Goal: Task Accomplishment & Management: Use online tool/utility

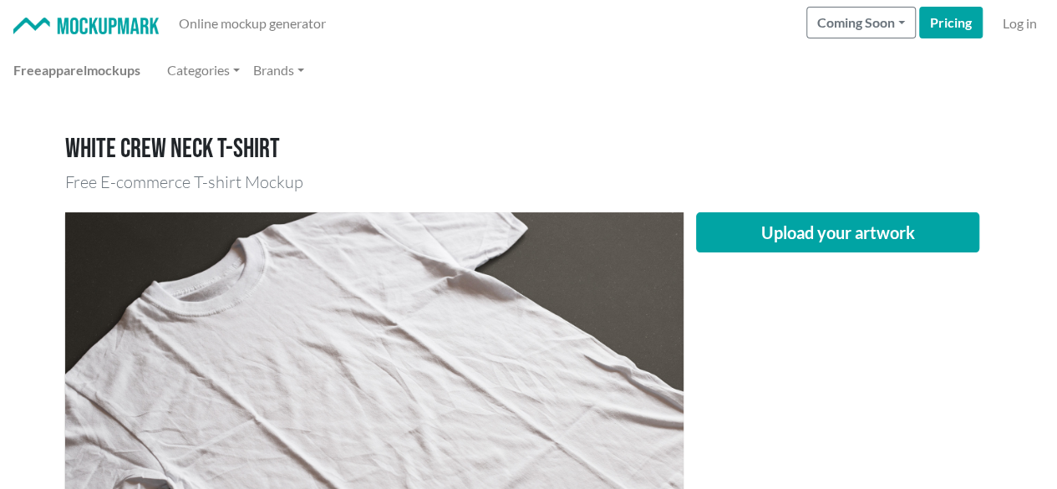
click at [866, 227] on button "Upload your artwork" at bounding box center [838, 232] width 284 height 40
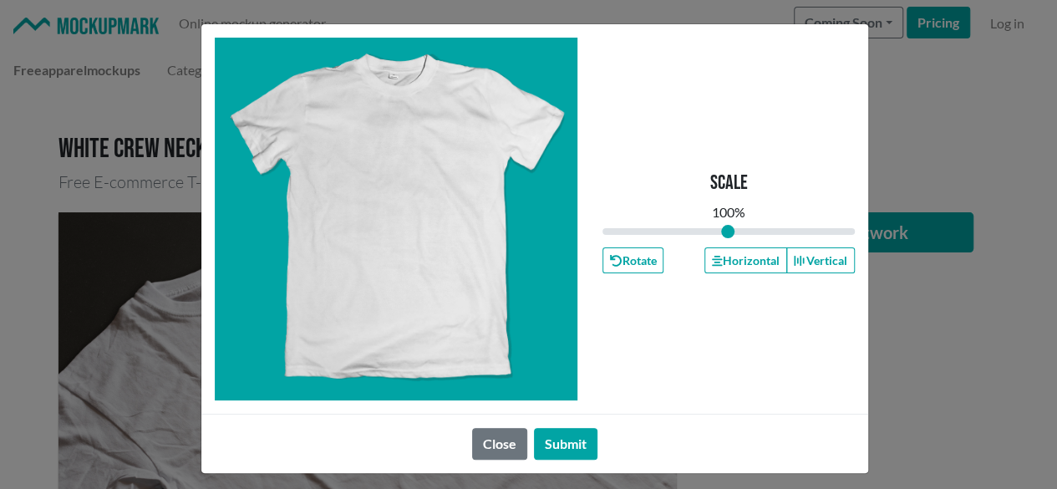
type input "1"
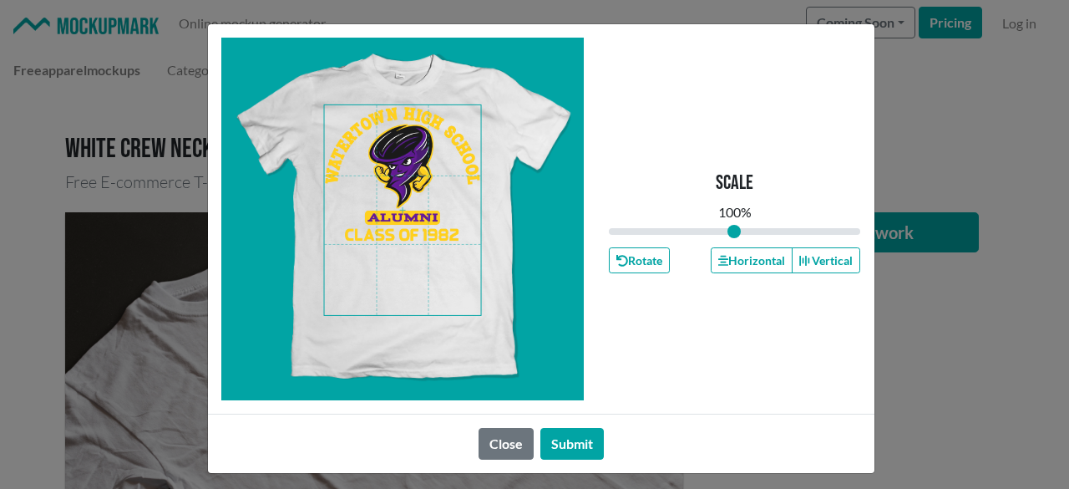
click at [398, 204] on span at bounding box center [402, 210] width 157 height 210
click at [768, 266] on button "Horizontal" at bounding box center [752, 260] width 82 height 26
click at [754, 263] on button "Horizontal" at bounding box center [752, 260] width 82 height 26
click at [753, 261] on button "Horizontal" at bounding box center [752, 260] width 82 height 26
click at [571, 445] on button "Submit" at bounding box center [571, 444] width 63 height 32
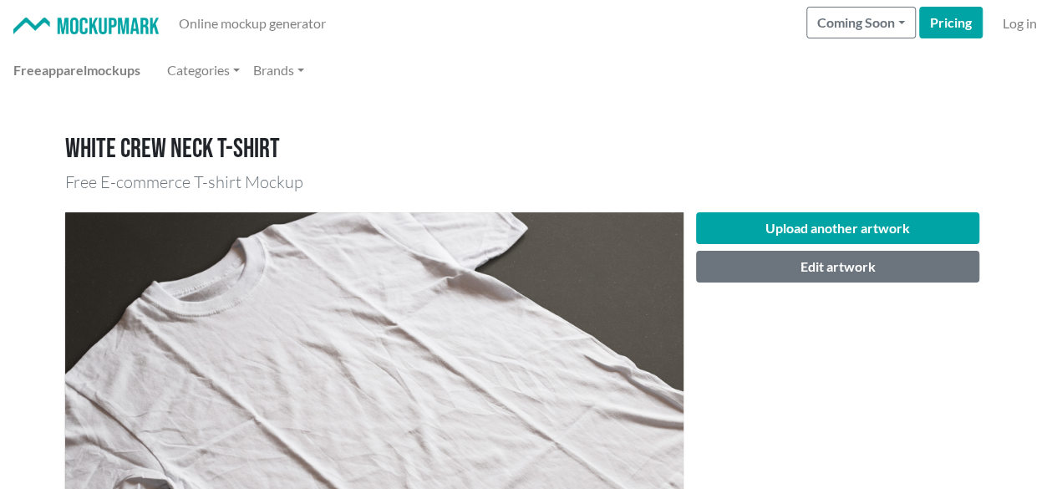
scroll to position [167, 0]
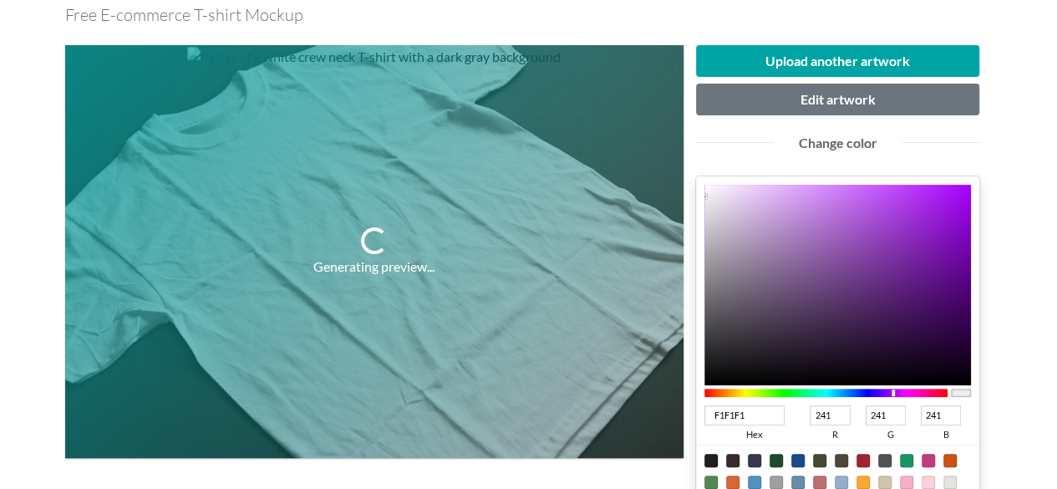
click at [893, 390] on div at bounding box center [826, 392] width 244 height 8
type input "6D0BA0"
type input "109"
type input "11"
type input "160"
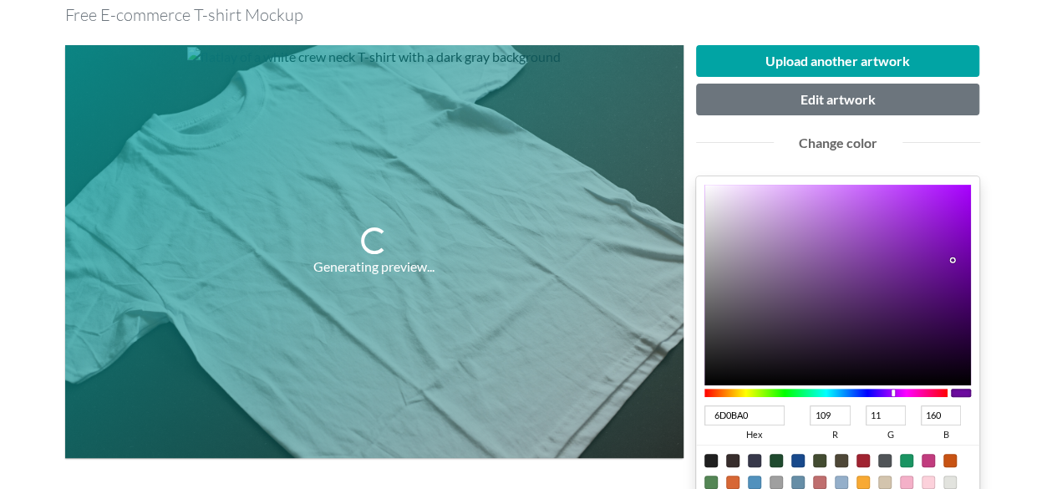
type input "6D0AA0"
type input "10"
type input "68069B"
type input "104"
type input "6"
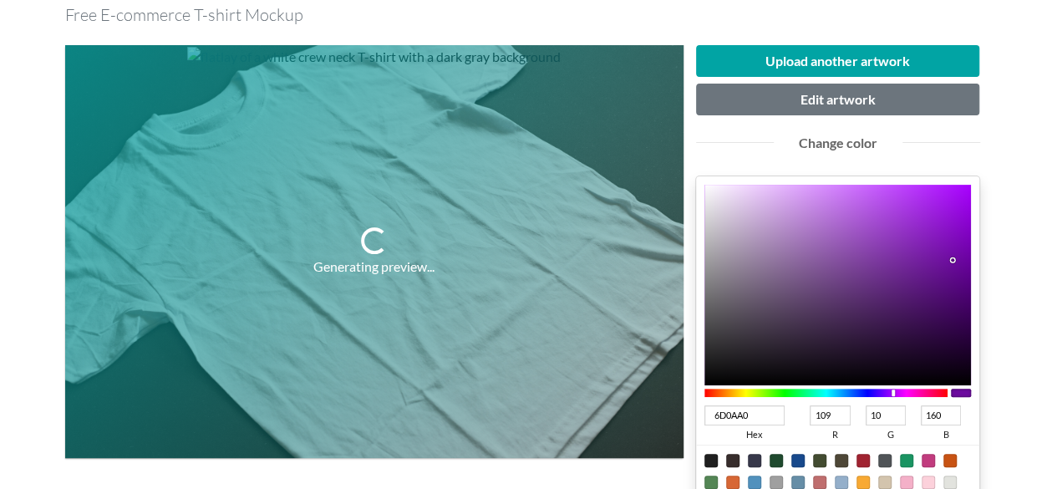
type input "155"
type input "620492"
type input "98"
type input "4"
type input "146"
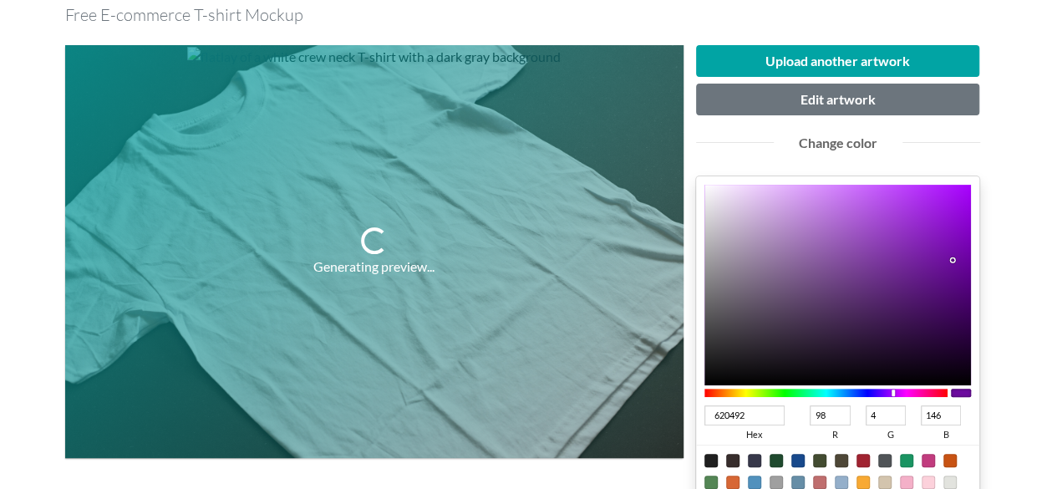
type input "610490"
type input "97"
type input "144"
type input "610290"
type input "2"
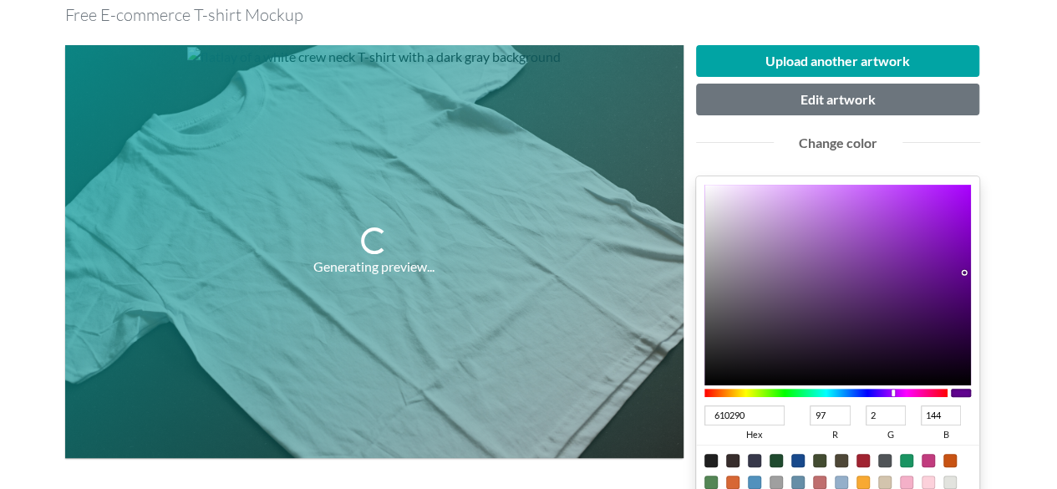
type input "5F018D"
type input "95"
type input "1"
type input "141"
type input "5D008A"
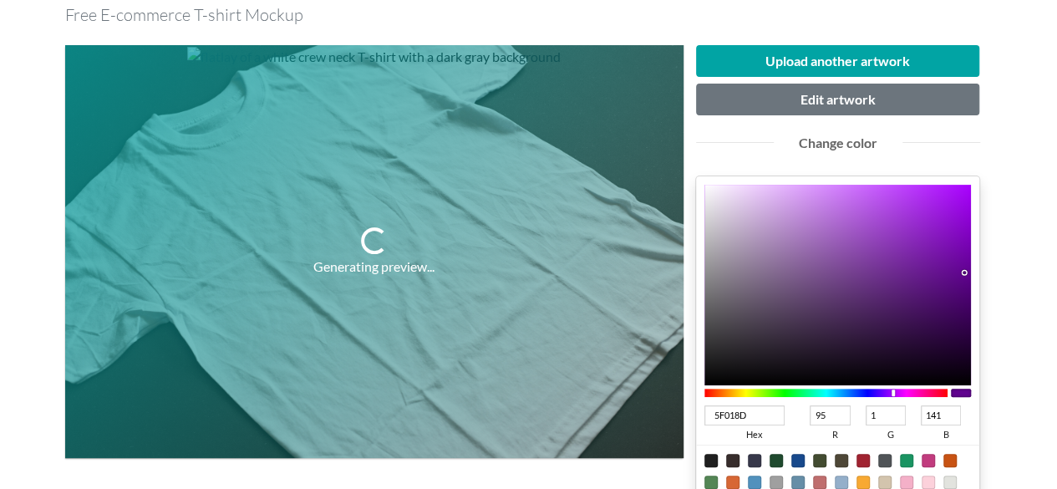
type input "93"
type input "0"
type input "138"
type input "5C0089"
type input "92"
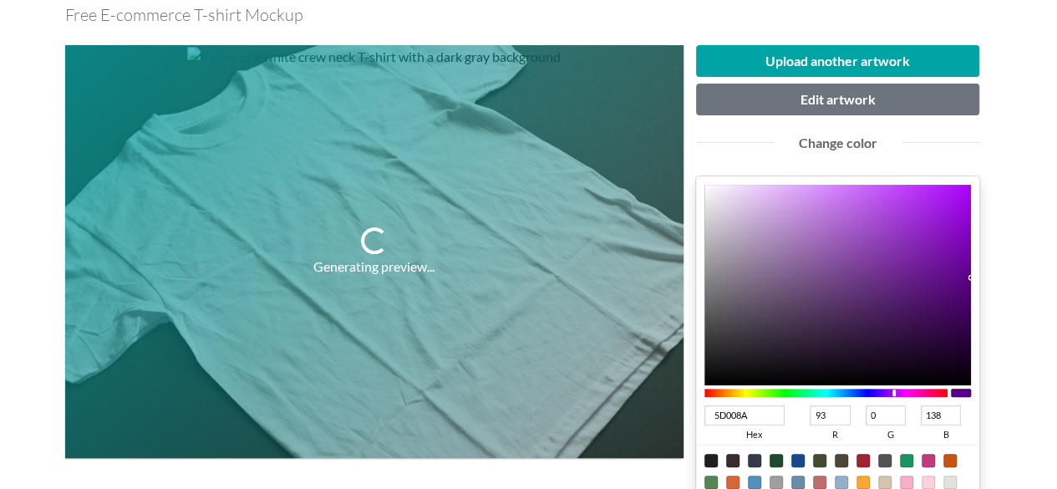
type input "137"
type input "5A0087"
type input "90"
type input "135"
drag, startPoint x: 953, startPoint y: 258, endPoint x: 972, endPoint y: 278, distance: 27.8
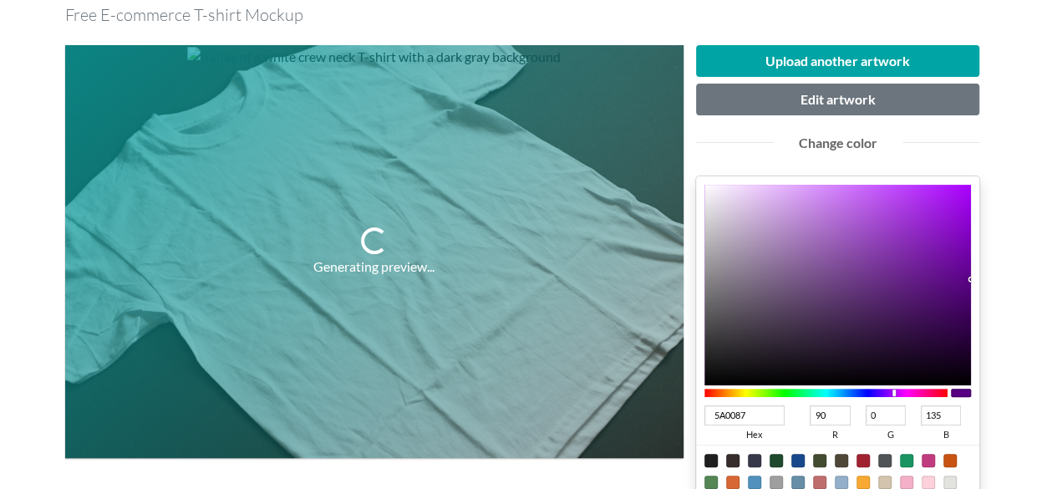
click at [972, 278] on div "5A0087 hex 90 r 0 g 135 b 100 a" at bounding box center [838, 347] width 284 height 342
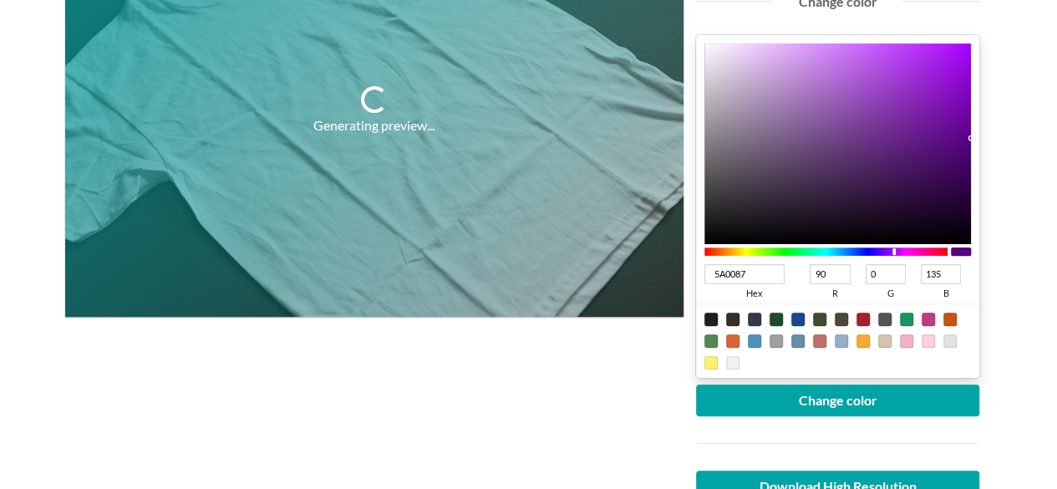
scroll to position [334, 0]
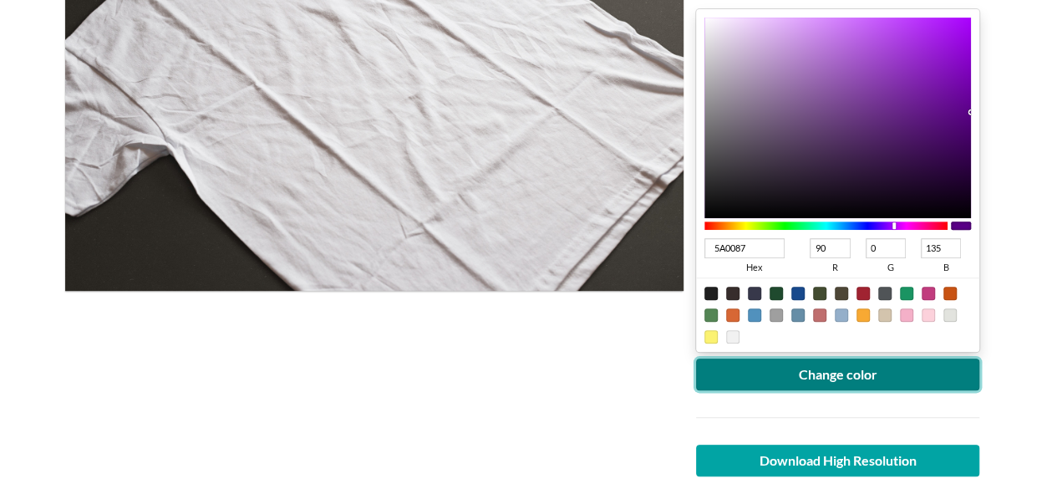
click at [885, 368] on button "Change color" at bounding box center [838, 374] width 284 height 32
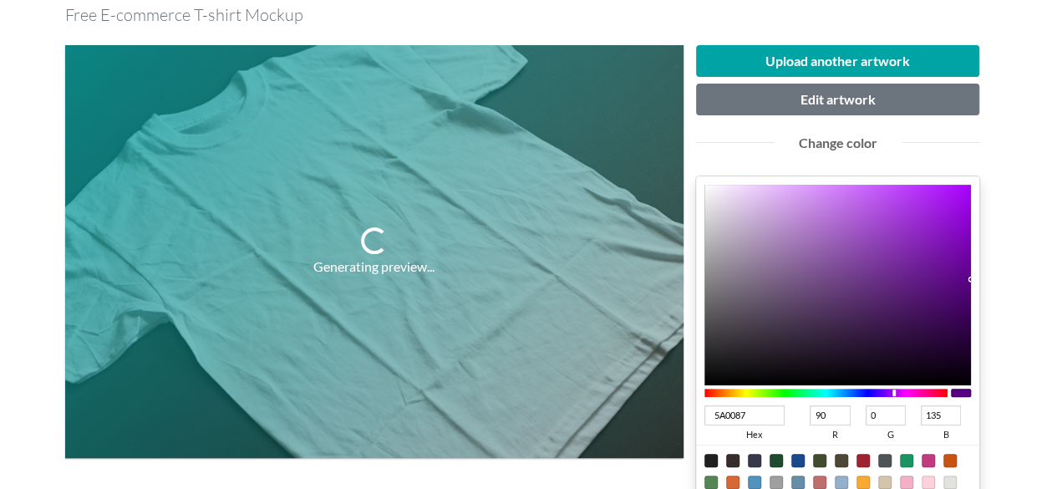
scroll to position [251, 0]
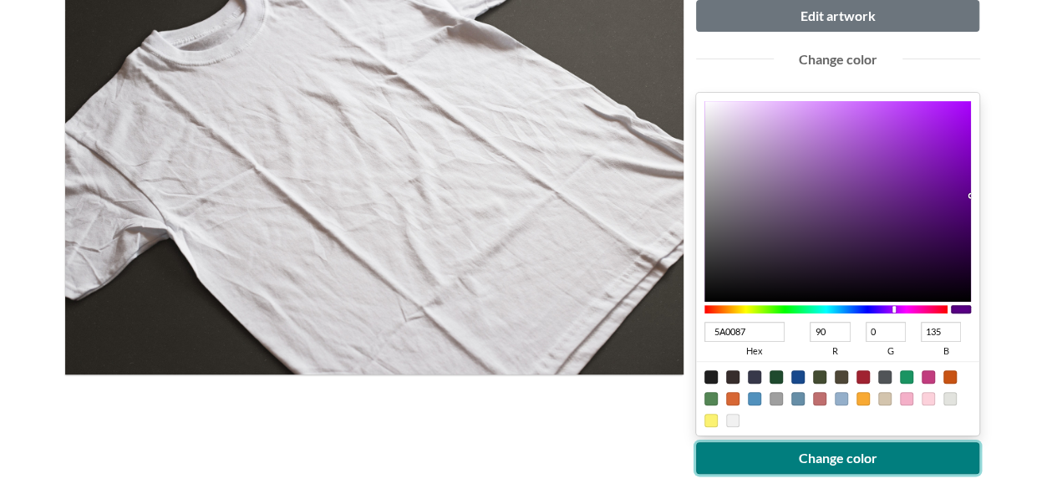
drag, startPoint x: 856, startPoint y: 459, endPoint x: 856, endPoint y: 436, distance: 23.4
click at [855, 459] on button "Change color" at bounding box center [838, 458] width 284 height 32
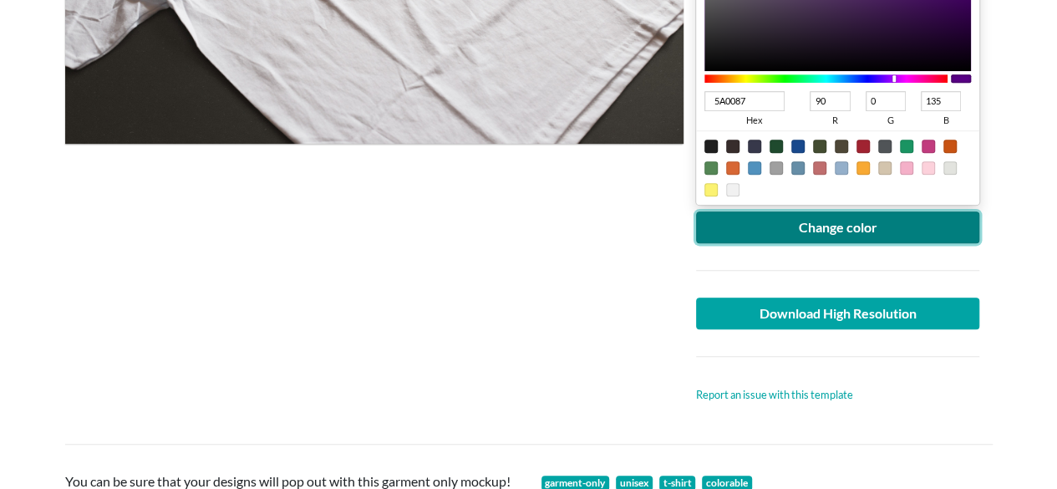
scroll to position [501, 0]
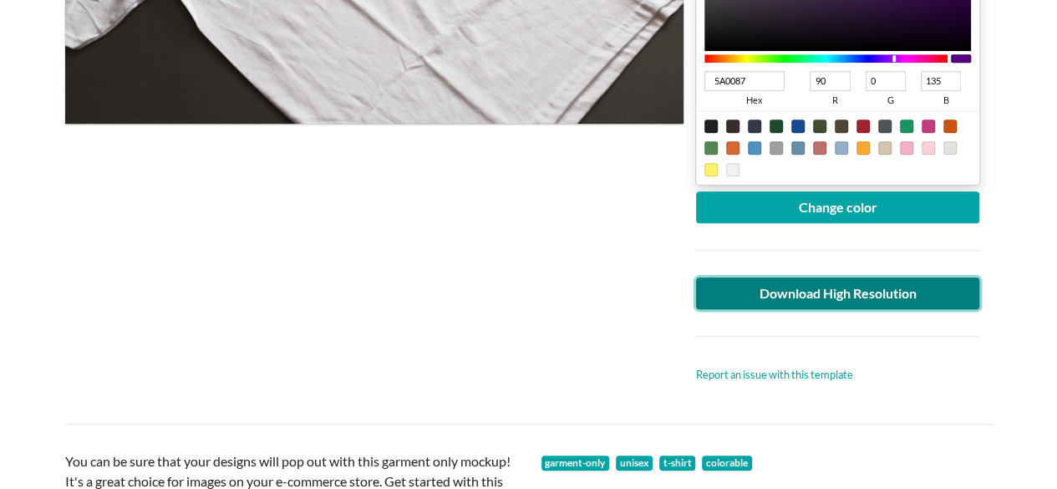
click at [831, 297] on link "Download High Resolution" at bounding box center [838, 293] width 284 height 32
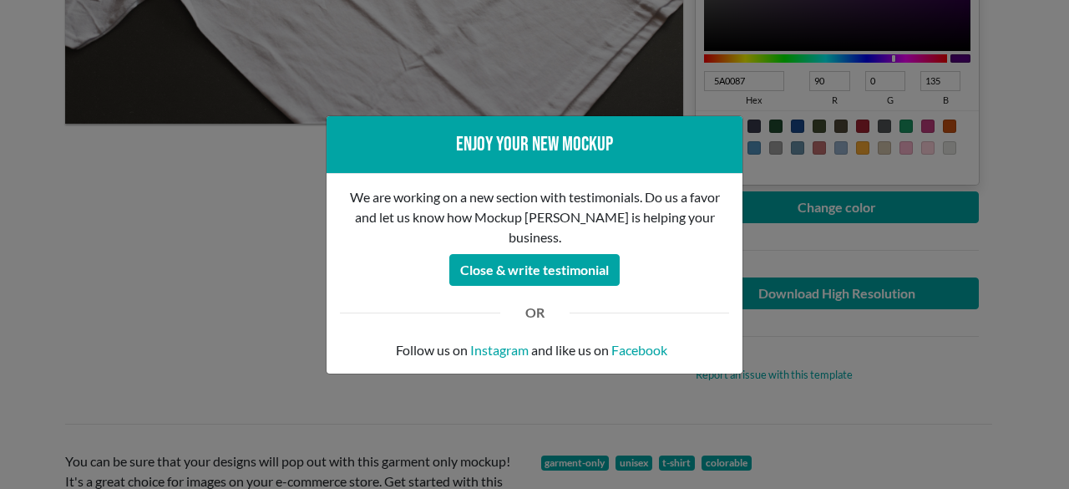
click at [179, 255] on div "Enjoy your new mockup We are working on a new section with testimonials. Do us …" at bounding box center [534, 244] width 1069 height 489
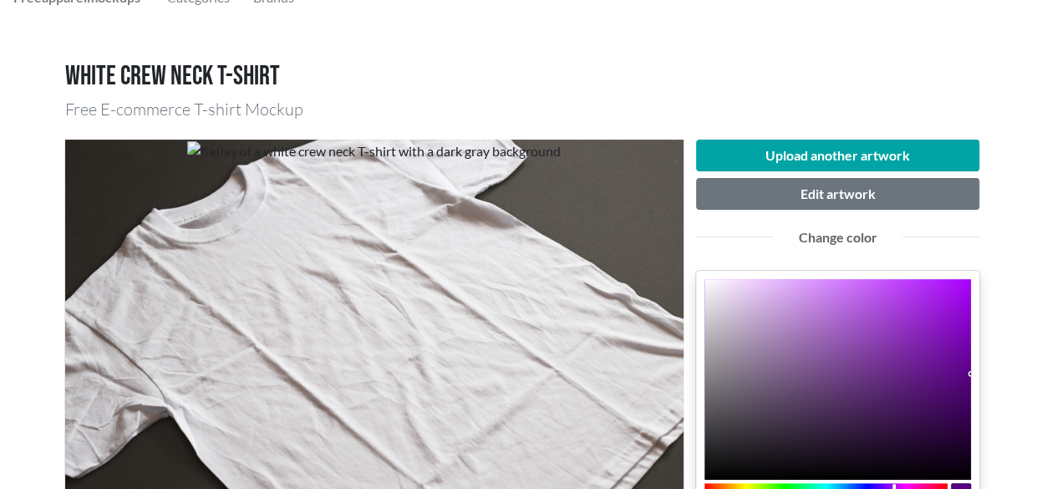
scroll to position [0, 0]
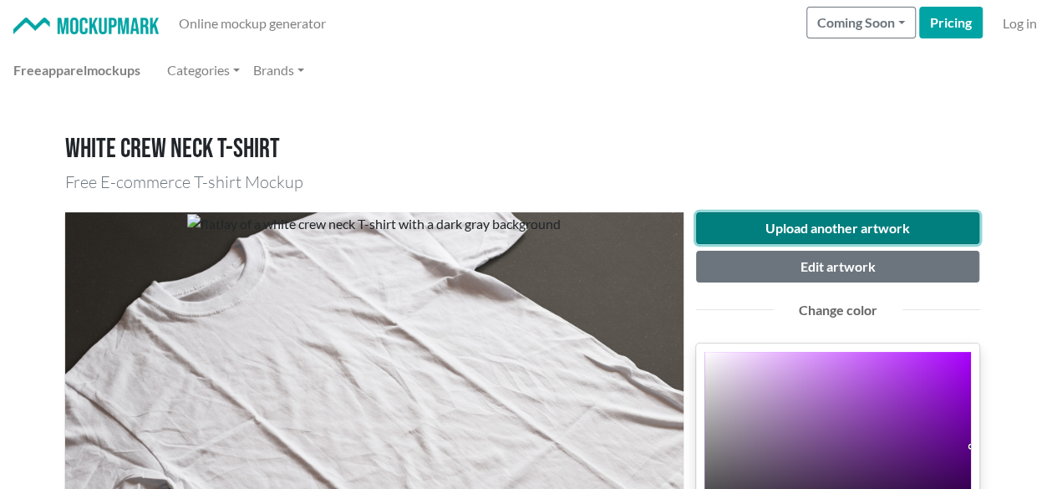
click at [798, 240] on button "Upload another artwork" at bounding box center [838, 228] width 284 height 32
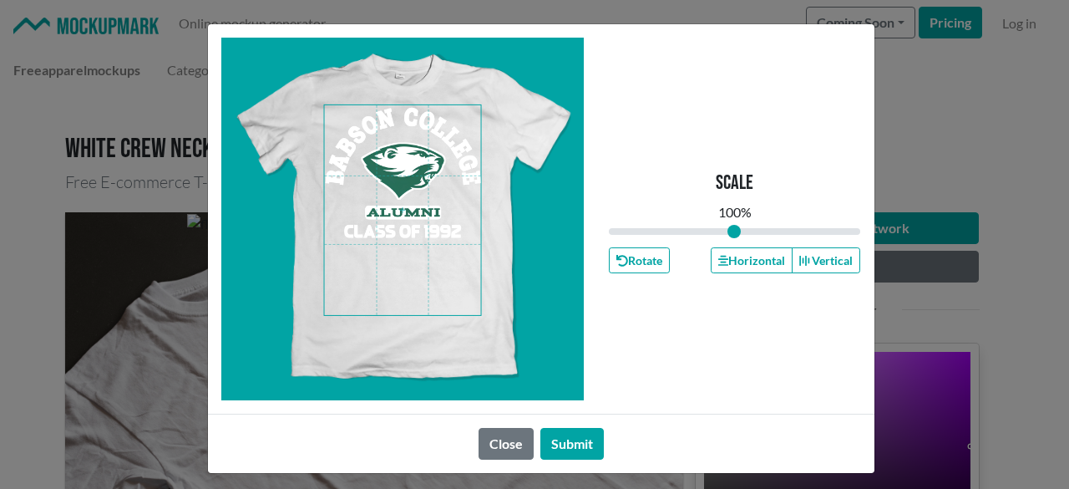
click at [393, 234] on span at bounding box center [402, 210] width 157 height 210
click at [758, 250] on button "Horizontal" at bounding box center [752, 260] width 82 height 26
click at [754, 250] on button "Horizontal" at bounding box center [752, 260] width 82 height 26
click at [753, 250] on button "Horizontal" at bounding box center [752, 260] width 82 height 26
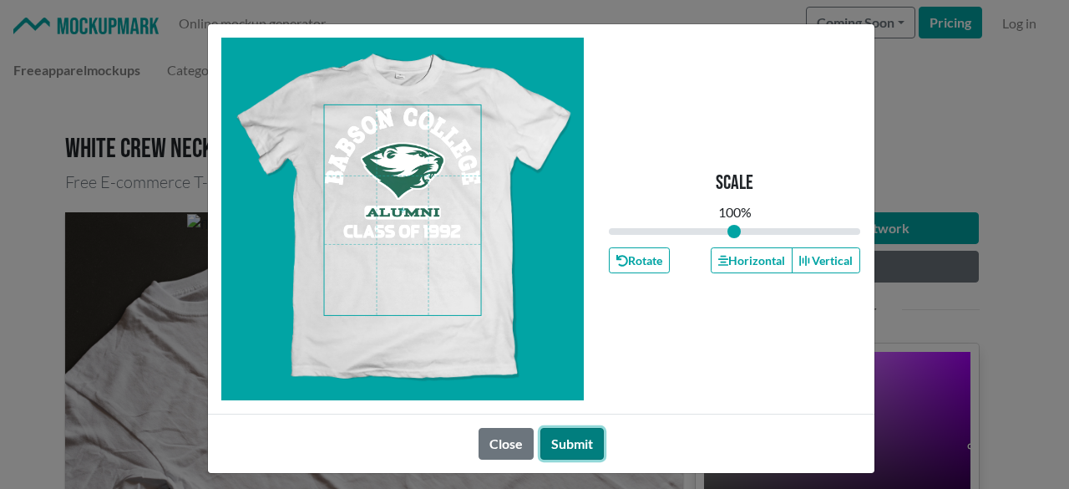
drag, startPoint x: 570, startPoint y: 442, endPoint x: 494, endPoint y: 475, distance: 82.3
click at [564, 450] on button "Submit" at bounding box center [571, 444] width 63 height 32
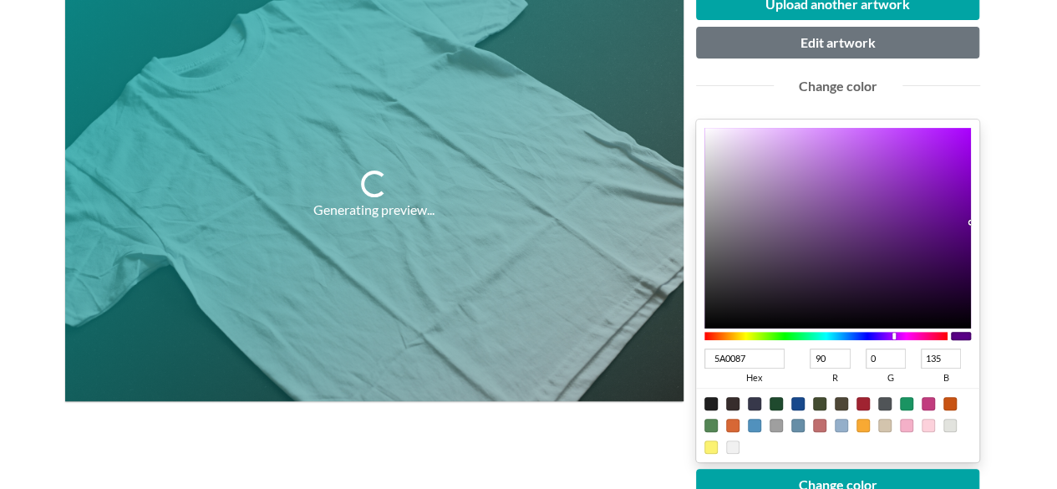
scroll to position [251, 0]
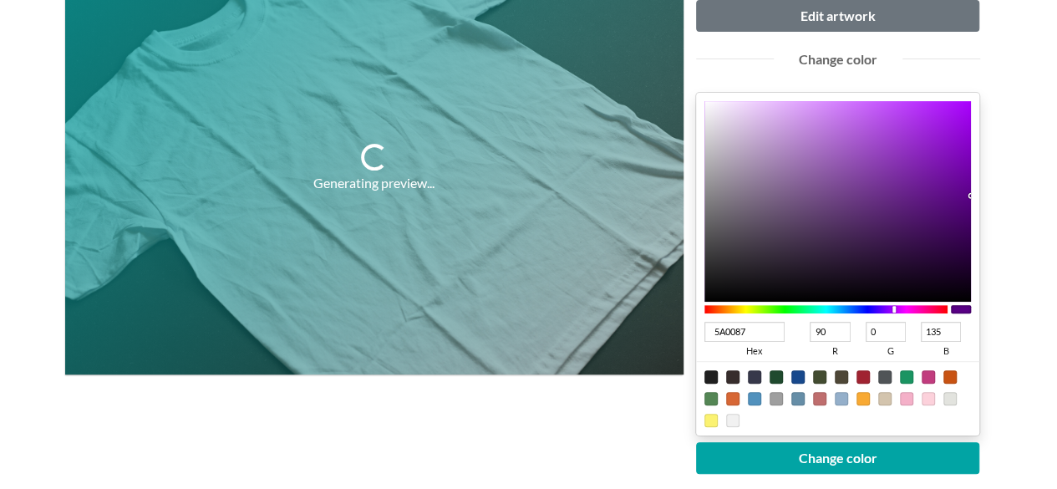
click at [904, 371] on div at bounding box center [906, 376] width 13 height 13
type input "1A9462"
type input "26"
type input "148"
type input "98"
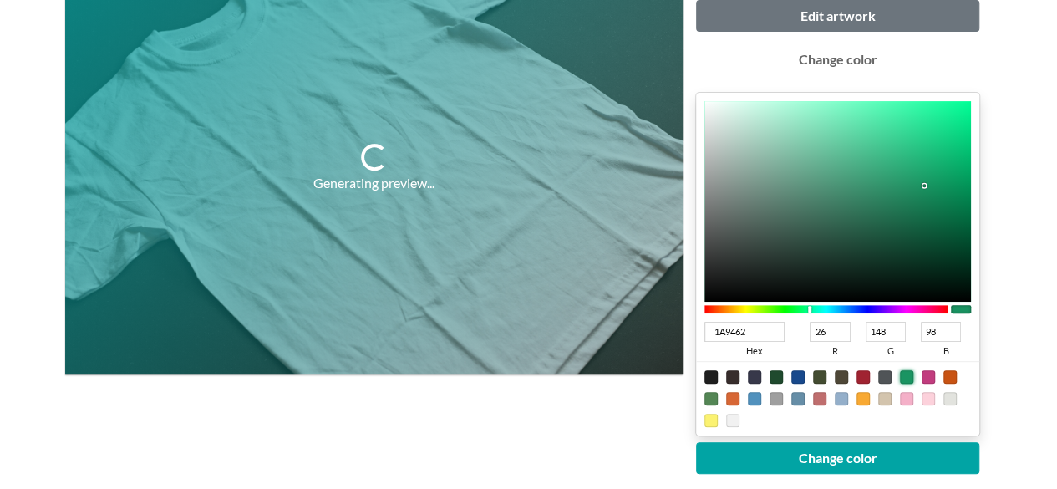
type input "058953"
type input "5"
type input "137"
type input "83"
type input "058752"
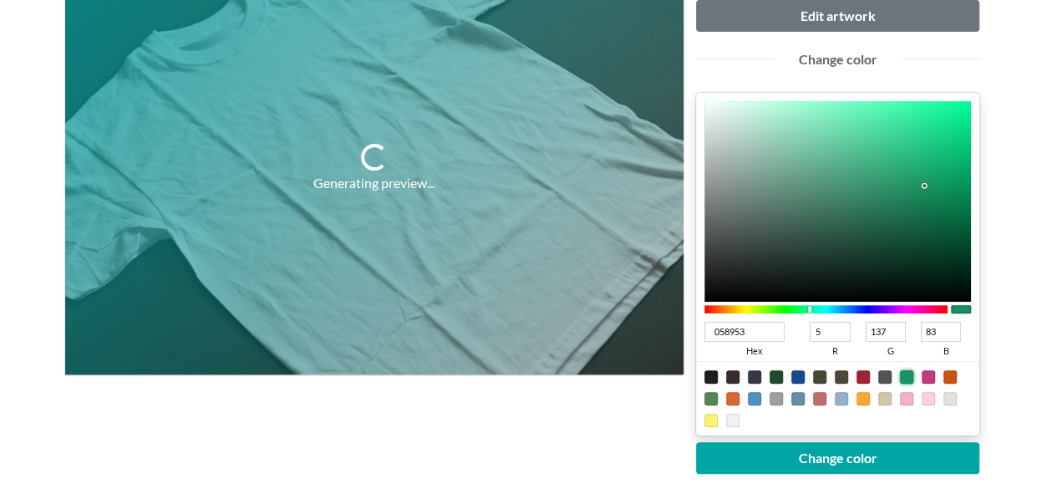
type input "135"
type input "82"
type input "047C4B"
type input "4"
type input "124"
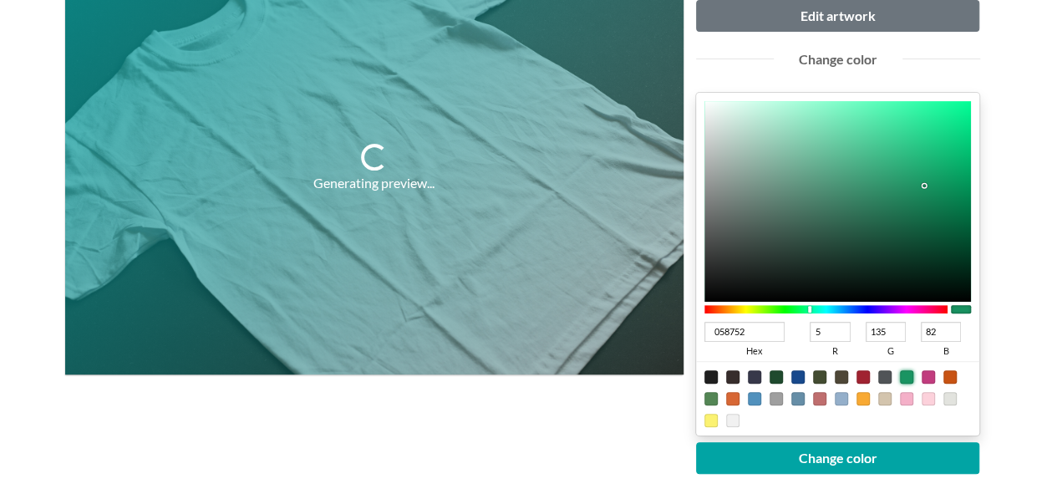
type input "75"
type input "037949"
type input "3"
type input "121"
type input "73"
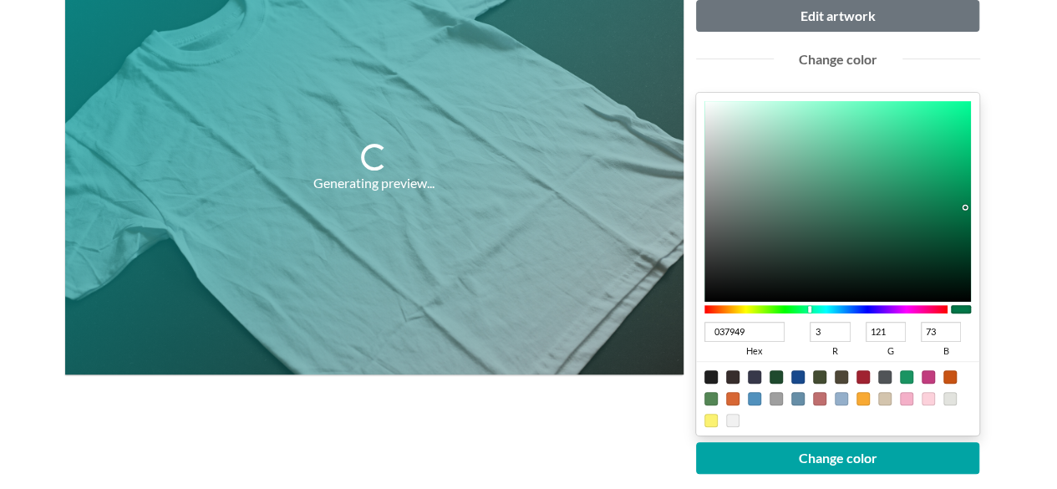
type input "027848"
type input "2"
type input "120"
type input "72"
type input "027747"
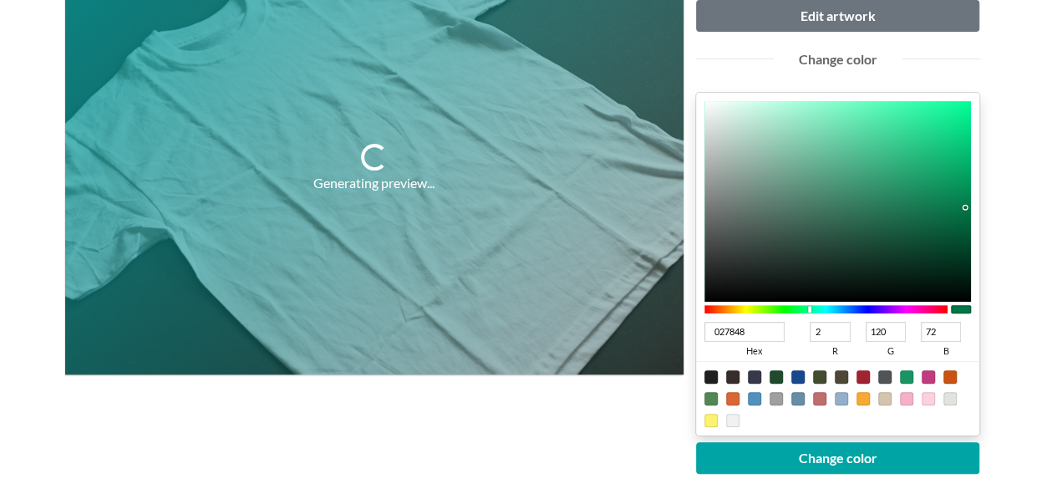
type input "119"
type input "71"
type input "017444"
type input "1"
type input "116"
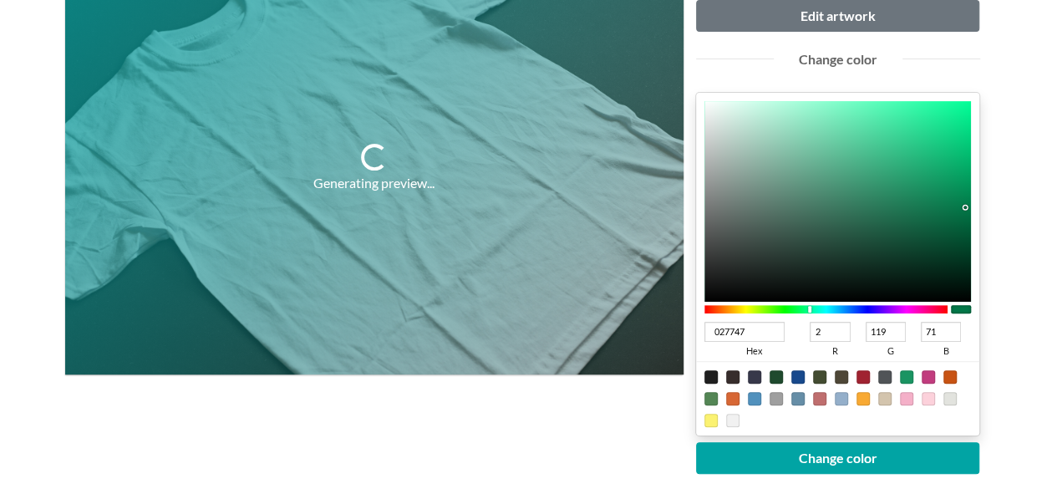
type input "68"
type input "007443"
type input "0"
type input "67"
type input "007242"
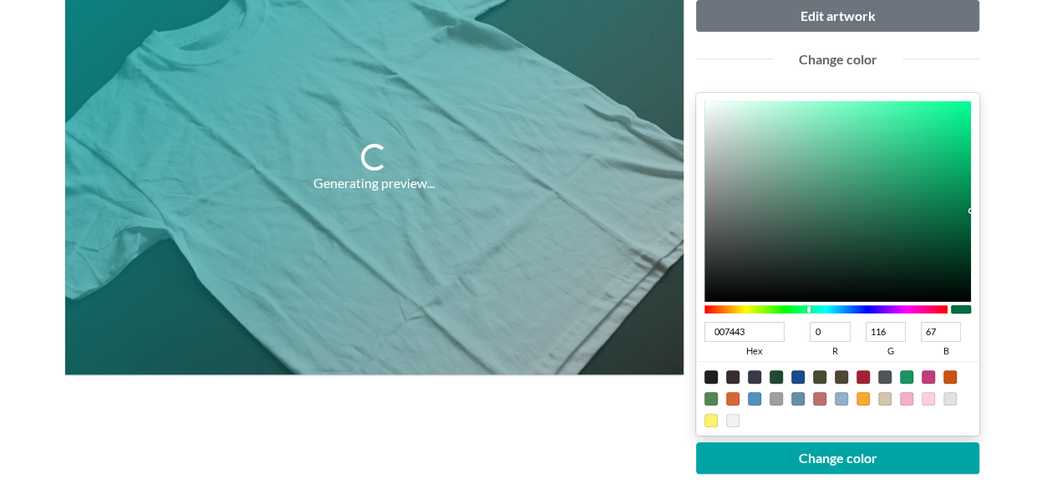
type input "114"
type input "66"
type input "007142"
type input "113"
type input "006F41"
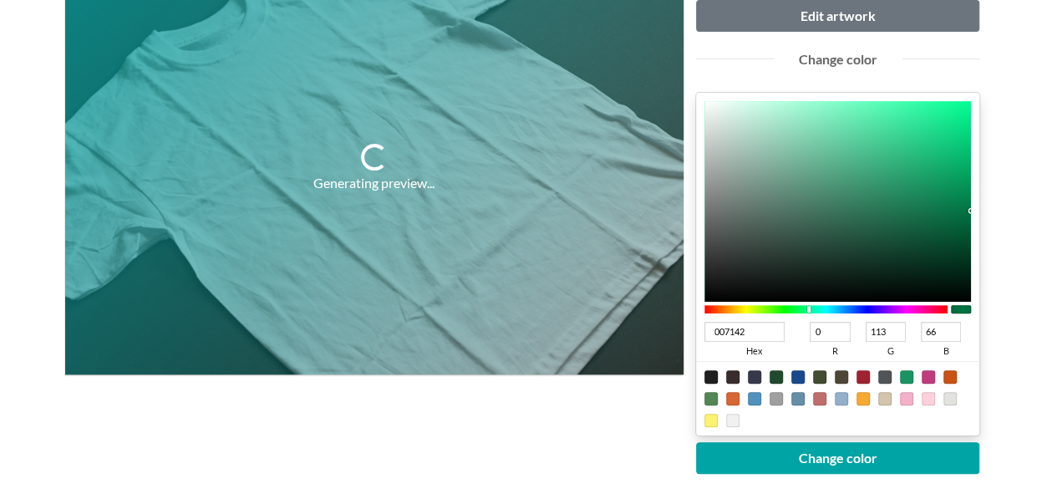
type input "111"
type input "65"
type input "006D40"
type input "109"
type input "64"
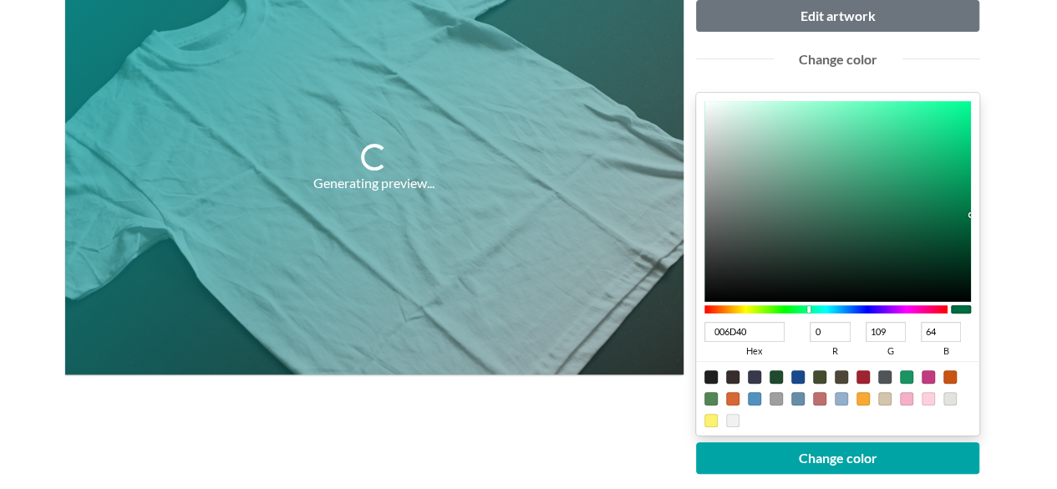
type input "006C3F"
type input "108"
type input "63"
type input "00693D"
type input "105"
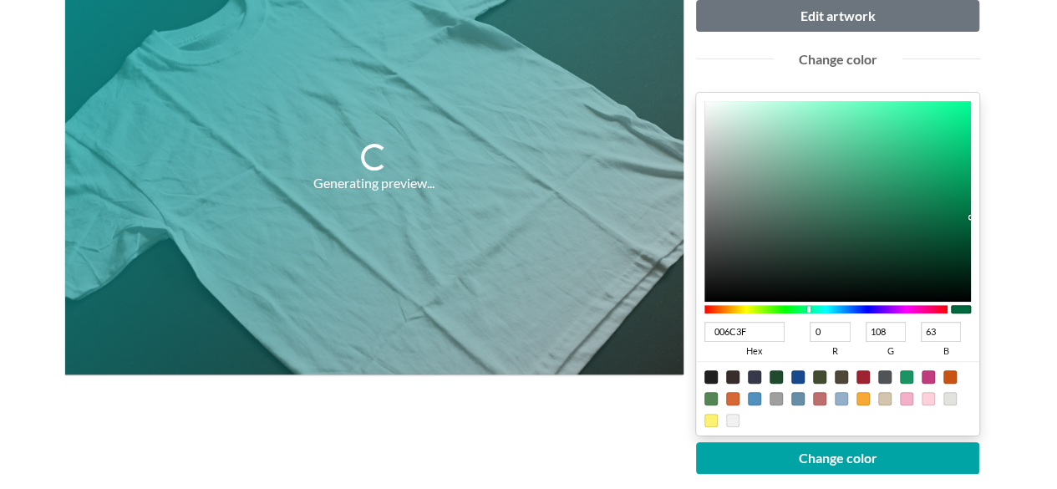
type input "61"
type input "00673C"
type input "103"
type input "60"
drag, startPoint x: 961, startPoint y: 193, endPoint x: 971, endPoint y: 220, distance: 28.5
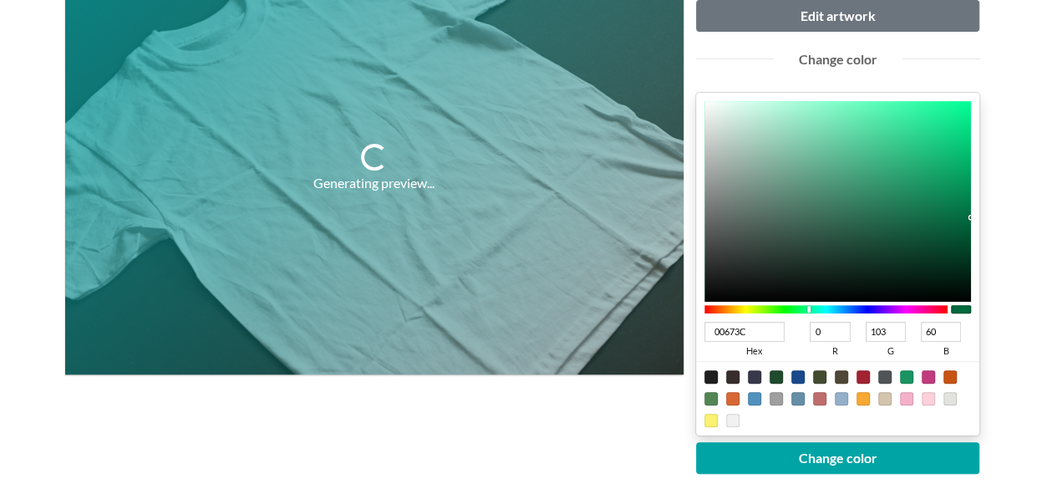
click at [971, 220] on div "00673C hex 0 r 103 g 60 b 100 a" at bounding box center [838, 264] width 284 height 342
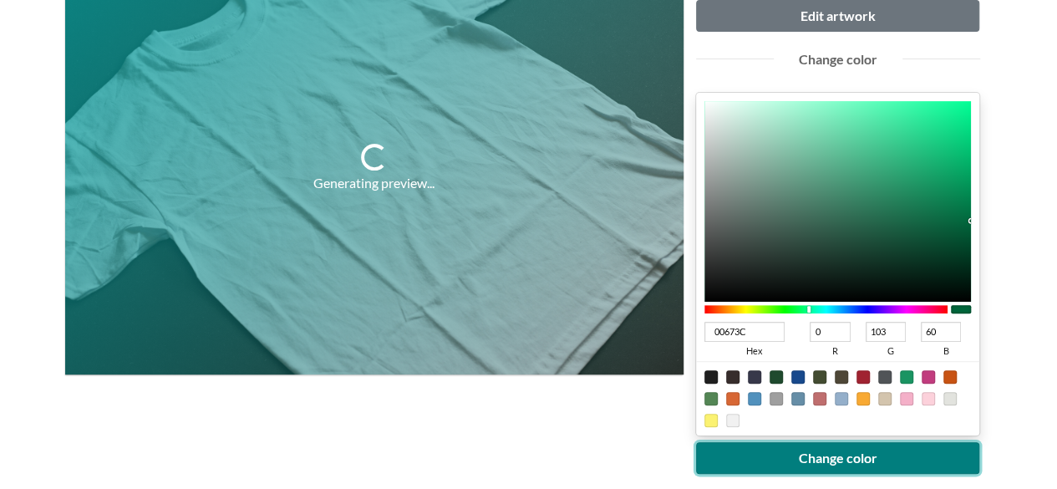
click at [866, 454] on button "Change color" at bounding box center [838, 458] width 284 height 32
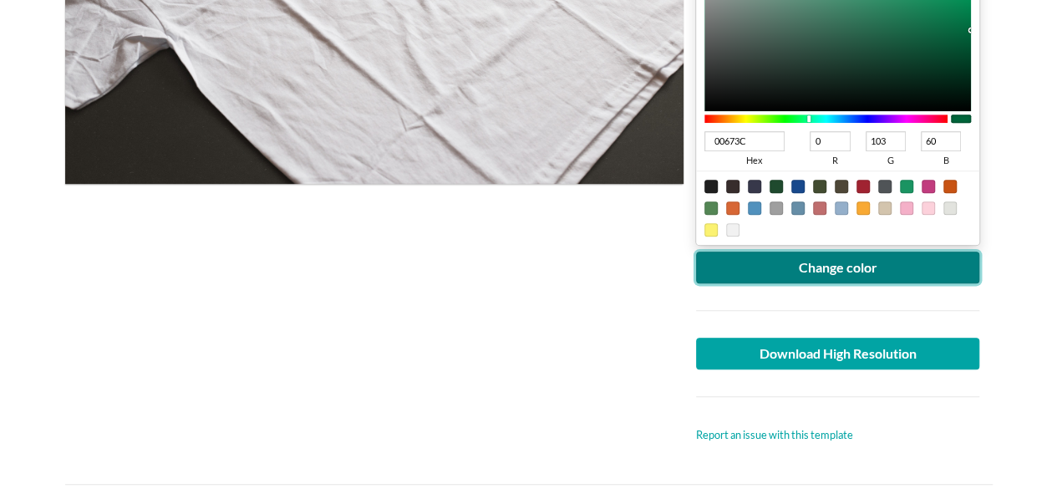
scroll to position [501, 0]
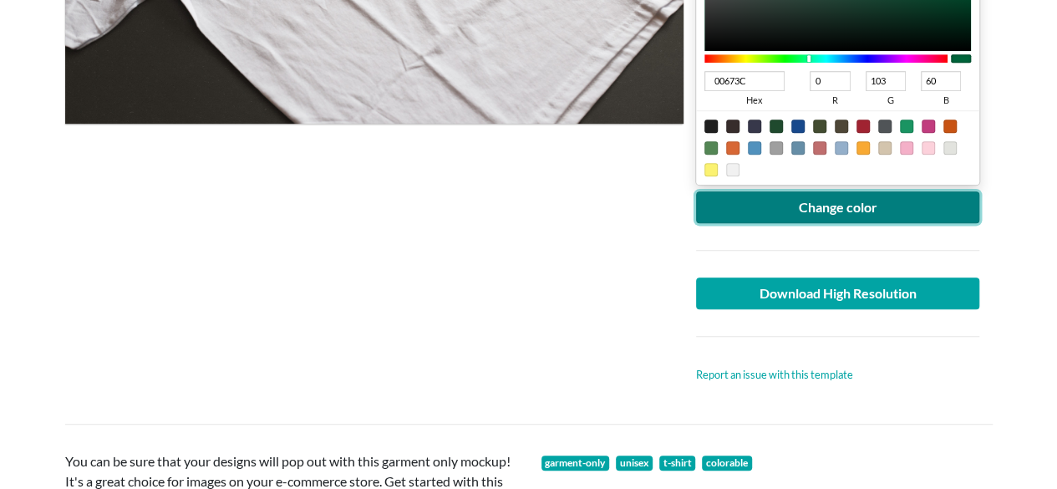
click at [774, 191] on button "Change color" at bounding box center [838, 207] width 284 height 32
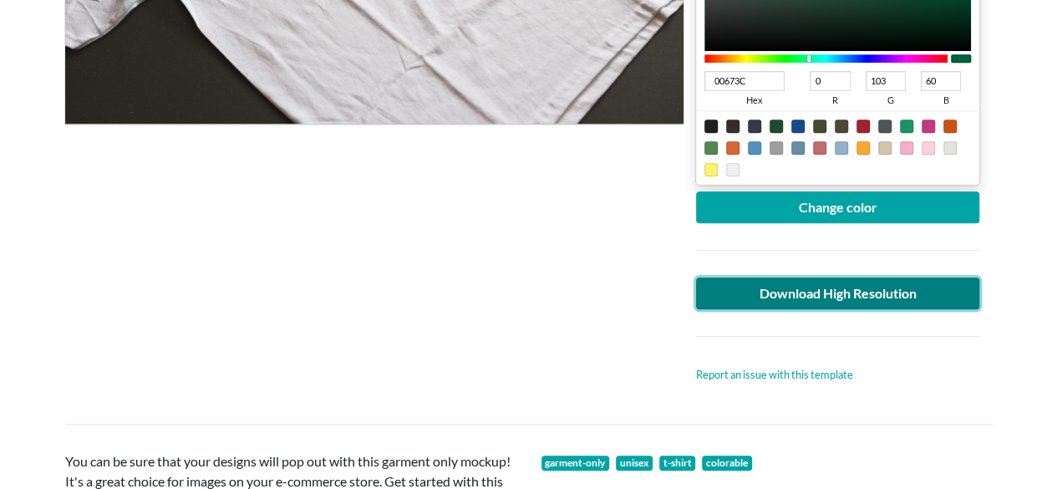
click at [751, 295] on link "Download High Resolution" at bounding box center [838, 293] width 284 height 32
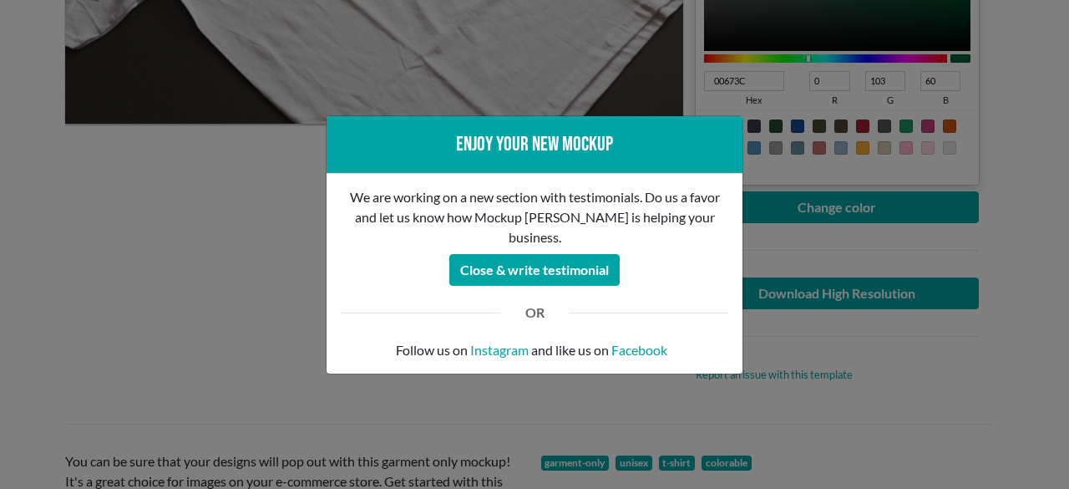
click at [90, 295] on div "Enjoy your new mockup We are working on a new section with testimonials. Do us …" at bounding box center [534, 244] width 1069 height 489
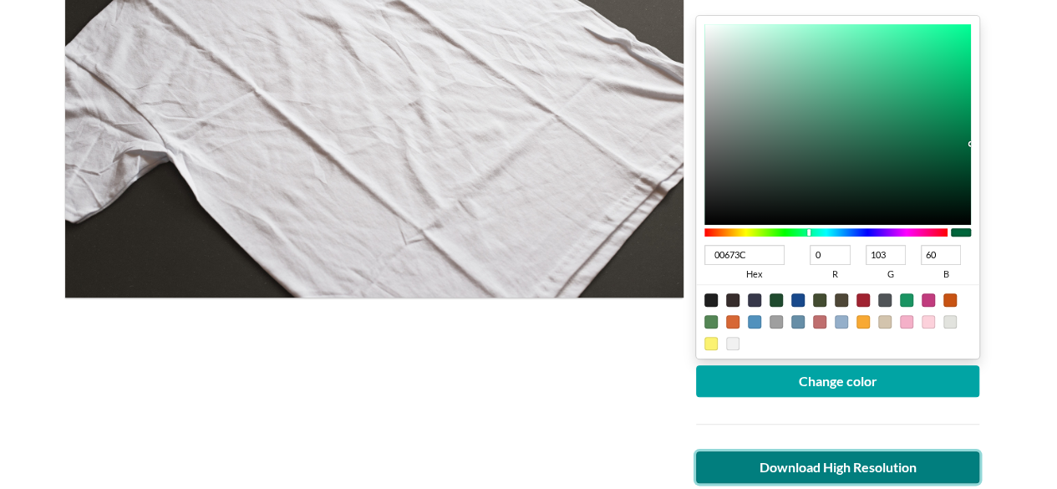
scroll to position [334, 0]
